Goal: Task Accomplishment & Management: Complete application form

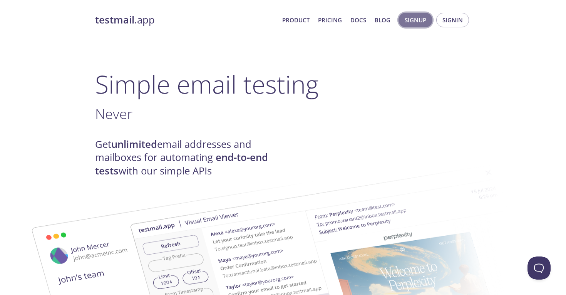
click at [420, 19] on span "Signup" at bounding box center [416, 20] width 22 height 10
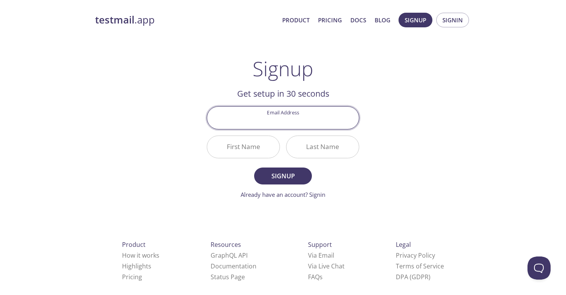
click at [313, 122] on input "Email Address" at bounding box center [283, 118] width 152 height 22
click at [248, 143] on input "First Name" at bounding box center [243, 147] width 72 height 22
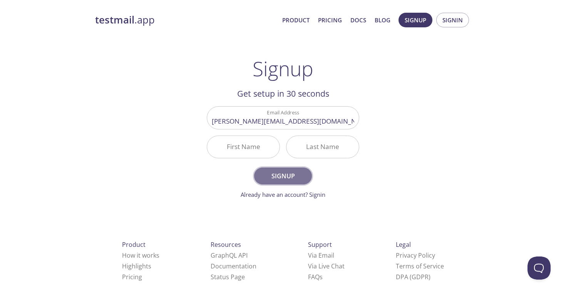
click at [285, 178] on span "Signup" at bounding box center [283, 176] width 41 height 11
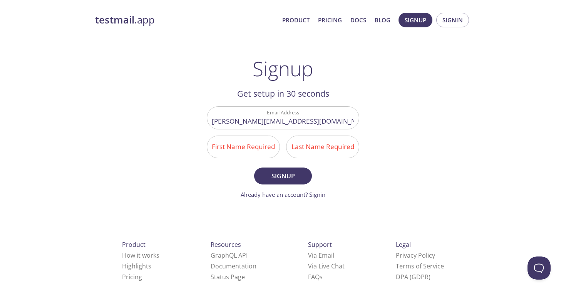
click at [248, 147] on input "First Name Required" at bounding box center [243, 147] width 72 height 22
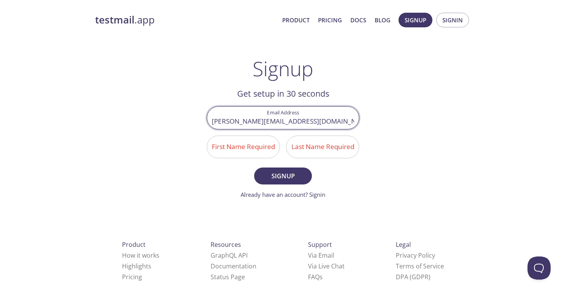
click at [258, 121] on input "[PERSON_NAME][EMAIL_ADDRESS][DOMAIN_NAME]" at bounding box center [283, 118] width 152 height 22
click at [281, 119] on input "[PERSON_NAME][EMAIL_ADDRESS][DOMAIN_NAME]" at bounding box center [283, 118] width 152 height 22
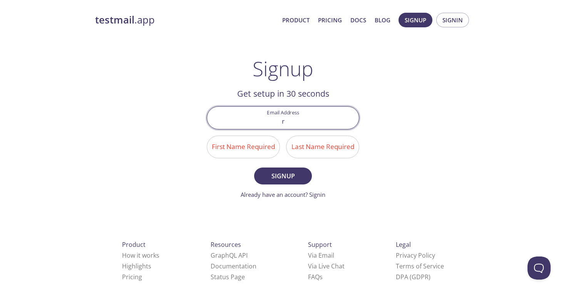
type input "[EMAIL_ADDRESS][DOMAIN_NAME]"
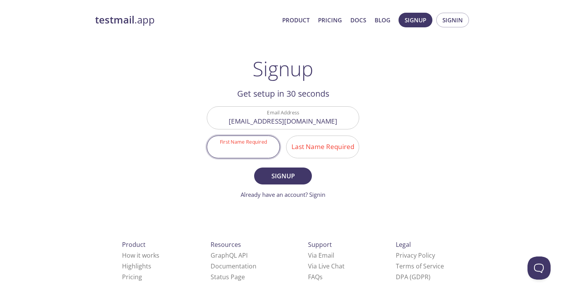
click at [250, 152] on input "First Name Required" at bounding box center [243, 147] width 72 height 22
type input "[PERSON_NAME]"
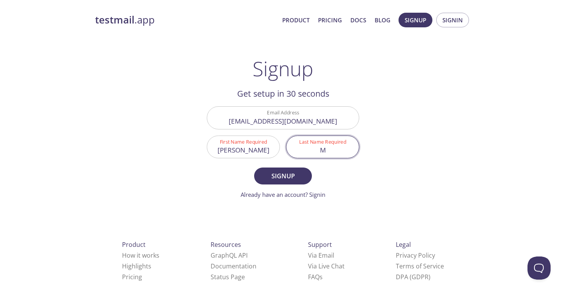
type input "M"
click at [334, 168] on form "Email Address [PERSON_NAME][EMAIL_ADDRESS][DOMAIN_NAME] First Name Required [PE…" at bounding box center [283, 152] width 153 height 92
click at [280, 174] on span "Signup" at bounding box center [283, 176] width 41 height 11
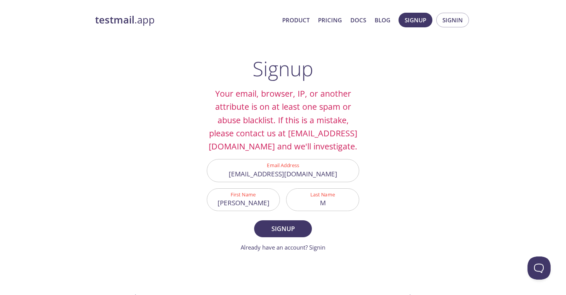
click at [272, 96] on h2 "Your email, browser, IP, or another attribute is on at least one spam or abuse …" at bounding box center [283, 120] width 153 height 66
click at [267, 120] on h2 "Your email, browser, IP, or another attribute is on at least one spam or abuse …" at bounding box center [283, 120] width 153 height 66
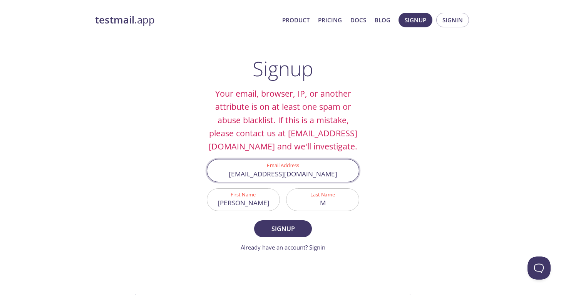
click at [283, 181] on input "[EMAIL_ADDRESS][DOMAIN_NAME]" at bounding box center [283, 170] width 152 height 22
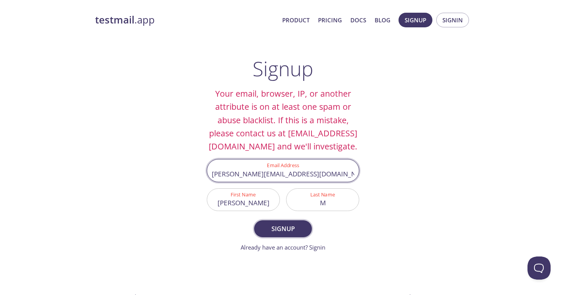
type input "[PERSON_NAME][EMAIL_ADDRESS][DOMAIN_NAME]"
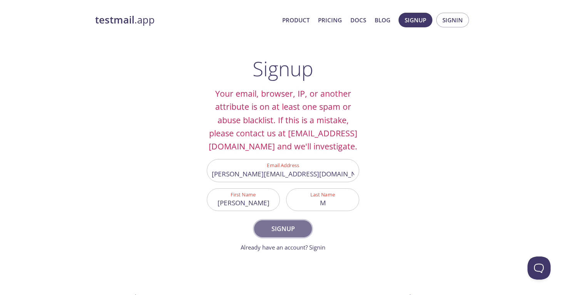
click at [282, 234] on span "Signup" at bounding box center [283, 228] width 41 height 11
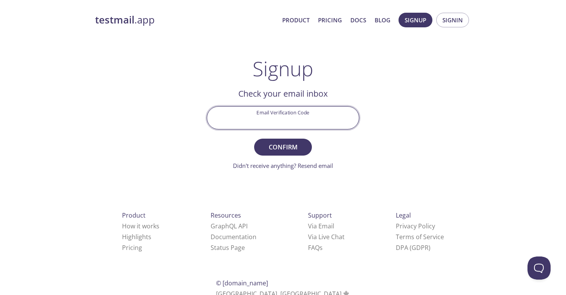
click at [296, 108] on input "Email Verification Code" at bounding box center [283, 118] width 152 height 22
paste input "BGQMH1D"
type input "BGQMH1D"
click at [278, 146] on span "Confirm" at bounding box center [283, 147] width 41 height 11
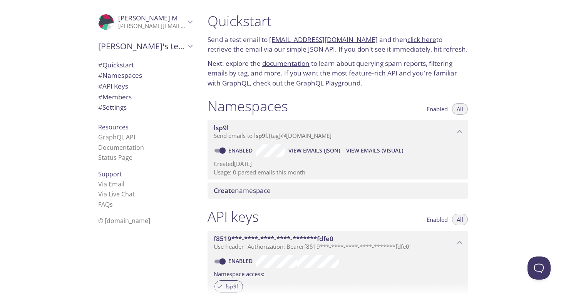
click at [409, 40] on link "click here" at bounding box center [421, 39] width 29 height 9
drag, startPoint x: 270, startPoint y: 38, endPoint x: 366, endPoint y: 36, distance: 96.3
drag, startPoint x: 361, startPoint y: 42, endPoint x: 270, endPoint y: 37, distance: 91.8
click at [270, 37] on p "Send a test email to [EMAIL_ADDRESS][DOMAIN_NAME] and then click here to retrie…" at bounding box center [338, 45] width 260 height 20
copy link "[EMAIL_ADDRESS][DOMAIN_NAME]"
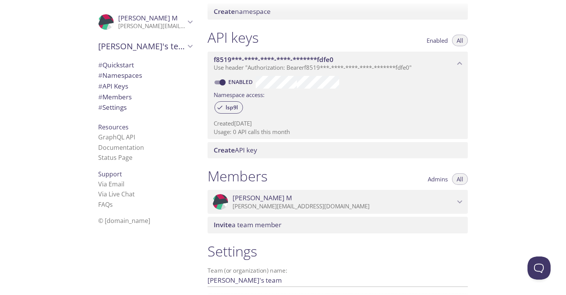
scroll to position [253, 0]
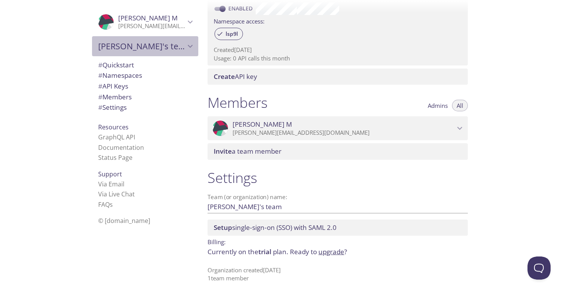
click at [190, 45] on icon "Raj's team" at bounding box center [190, 46] width 10 height 10
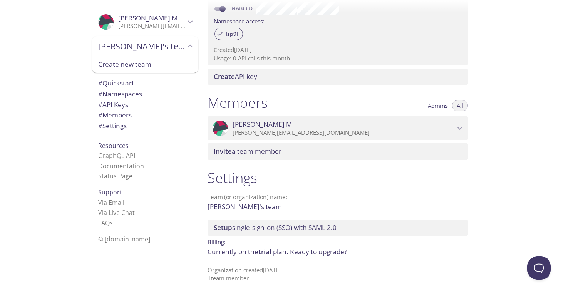
click at [190, 45] on icon "Raj's team" at bounding box center [190, 45] width 5 height 3
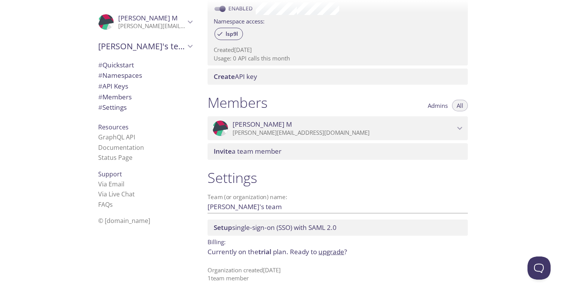
scroll to position [0, 0]
